Goal: Navigation & Orientation: Go to known website

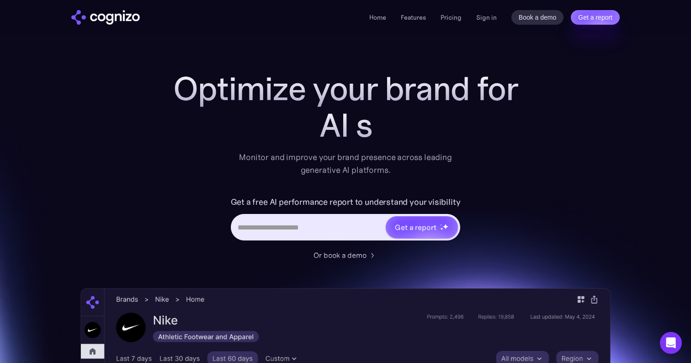
click at [476, 15] on div "Home Features Pricing Book a demo Get a report Sign in Book a demo Get a report" at bounding box center [494, 17] width 251 height 15
click at [490, 17] on link "Sign in" at bounding box center [486, 17] width 21 height 11
